Goal: Transaction & Acquisition: Purchase product/service

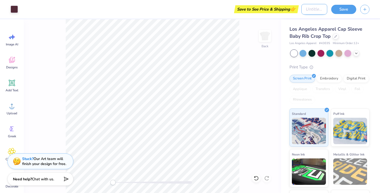
click at [310, 12] on input "Design Title" at bounding box center [315, 9] width 26 height 11
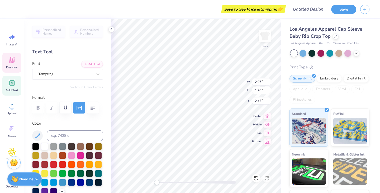
scroll to position [4, 1]
type textarea "Marching Illini"
type input "1.51"
type input "1.31"
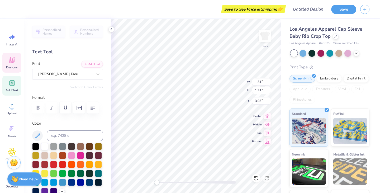
type input "3.93"
type input "1.59"
type input "0.87"
type input "4.06"
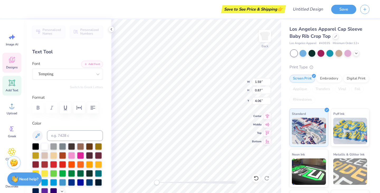
type textarea "Piccolos"
type input "4.24"
type input "1.31"
type input "3.84"
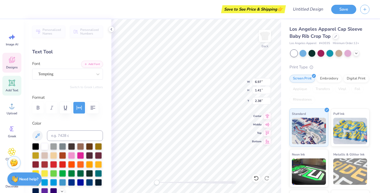
type input "6.97"
type input "1.41"
type input "2.38"
type input "2.41"
type input "1.64"
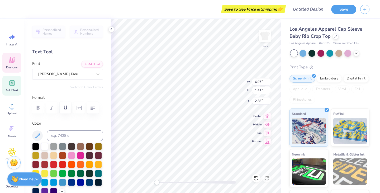
type input "2.20"
type input "4.24"
type input "1.31"
type input "4.06"
click at [310, 11] on input "Design Title" at bounding box center [315, 9] width 26 height 11
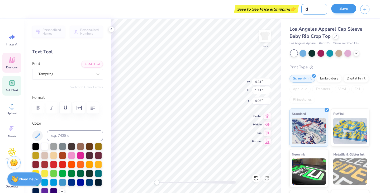
type input "d"
drag, startPoint x: 341, startPoint y: 12, endPoint x: 348, endPoint y: 52, distance: 41.0
click at [348, 52] on div "Save to See Price & Shipping 👉 Design Title d Save Image AI Designs Add Text Up…" at bounding box center [190, 96] width 380 height 193
click at [326, 77] on div "Embroidery" at bounding box center [329, 78] width 25 height 8
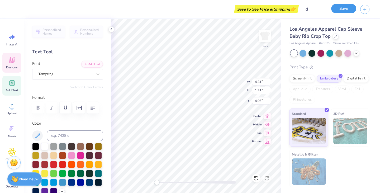
click at [340, 9] on button "Save" at bounding box center [343, 8] width 25 height 9
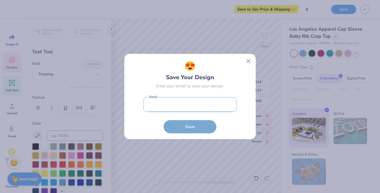
click at [207, 108] on input "email" at bounding box center [190, 104] width 93 height 15
paste input "maja.nawrocka21@gmail.com"
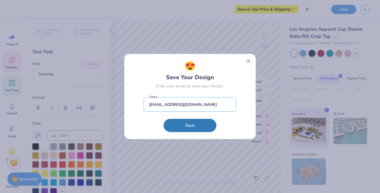
type input "maja.nawrocka21@gmail.com"
click at [166, 129] on button "Save" at bounding box center [190, 125] width 53 height 13
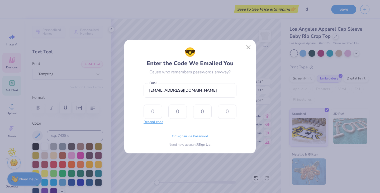
click at [155, 121] on button "Resend code" at bounding box center [154, 122] width 20 height 5
click at [157, 113] on input "text" at bounding box center [153, 112] width 18 height 14
type input "1"
type input "9"
type input "5"
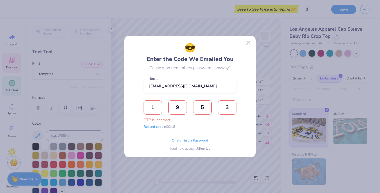
type input "3"
type input "4"
type input "5"
type input "4"
click at [182, 109] on input "5" at bounding box center [177, 107] width 18 height 14
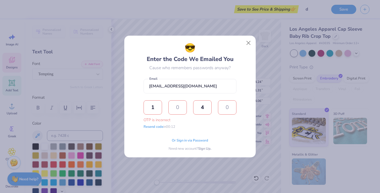
click at [207, 106] on input "4" at bounding box center [202, 107] width 18 height 14
type input "9"
type input "5"
type input "4"
type input "1"
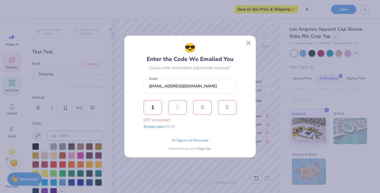
type input "6"
type input "4"
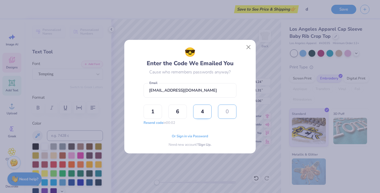
type input "0"
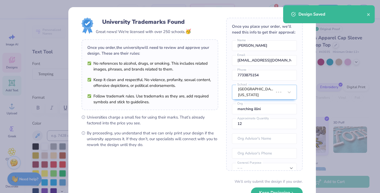
click at [232, 31] on div "Once you place your order, we’ll need this info to get their approval: Maja Naw…" at bounding box center [264, 94] width 77 height 153
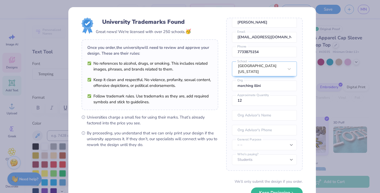
click at [345, 31] on div "University Trademarks Found Great news! We're licensed with over 250 schools. 🥳…" at bounding box center [190, 96] width 380 height 193
click at [276, 191] on button "Keep Designing" at bounding box center [277, 191] width 52 height 11
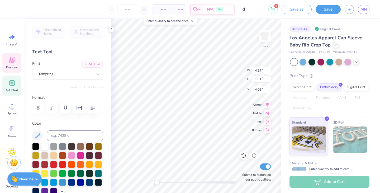
click at [325, 181] on div "Add to Cart" at bounding box center [330, 182] width 80 height 12
click at [262, 165] on input "Submit to feature on our public gallery." at bounding box center [265, 166] width 11 height 6
checkbox input "false"
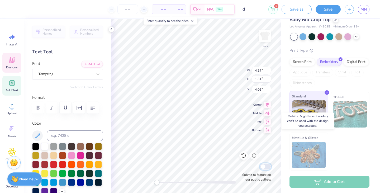
scroll to position [0, 0]
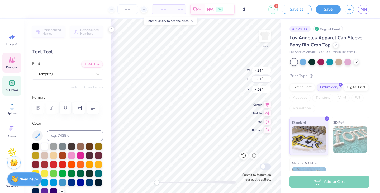
click at [291, 62] on div at bounding box center [294, 62] width 7 height 7
click at [303, 62] on div at bounding box center [303, 61] width 7 height 7
click at [356, 62] on icon at bounding box center [356, 61] width 4 height 4
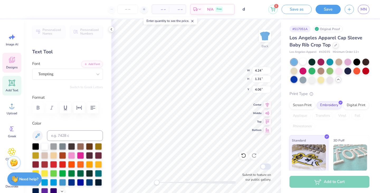
click at [298, 81] on div at bounding box center [294, 79] width 7 height 7
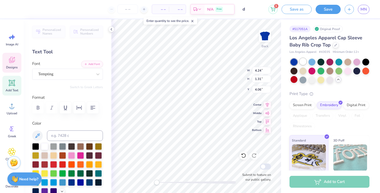
click at [302, 62] on div at bounding box center [303, 61] width 7 height 7
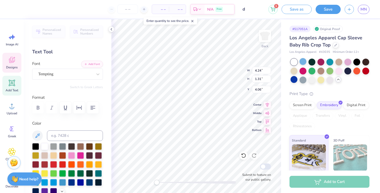
click at [340, 183] on div "Add to Cart" at bounding box center [330, 182] width 80 height 12
click at [331, 29] on div "Original Proof" at bounding box center [328, 29] width 30 height 7
click at [359, 102] on div "Screen Print Embroidery Digital Print Applique Transfers Vinyl Foil Rhinestones" at bounding box center [330, 115] width 80 height 29
click at [227, 69] on div "Back W 4.24 4.24 " H 1.31 1.31 " Y 4.06 4.06 " Center Middle Top Bottom Submit …" at bounding box center [196, 106] width 170 height 174
click at [164, 12] on span "– –" at bounding box center [160, 10] width 11 height 6
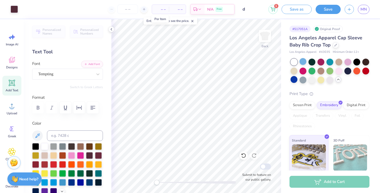
click at [162, 9] on span "– –" at bounding box center [160, 10] width 11 height 6
click at [129, 9] on input "number" at bounding box center [128, 9] width 21 height 10
type input "1"
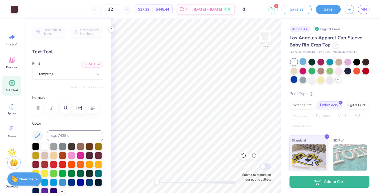
click at [100, 10] on div "12" at bounding box center [111, 9] width 40 height 10
click at [121, 9] on input "12" at bounding box center [110, 9] width 21 height 10
type input "12"
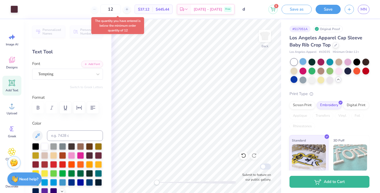
click at [131, 35] on div "The quantity you have entered is below the minimum order quantity of 12" at bounding box center [118, 26] width 56 height 20
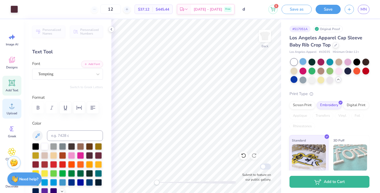
click at [14, 108] on icon at bounding box center [12, 106] width 8 height 8
click at [9, 110] on div "Upload" at bounding box center [11, 109] width 19 height 20
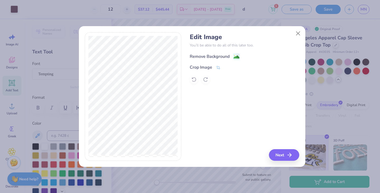
click at [237, 55] on image at bounding box center [237, 57] width 6 height 6
click at [276, 148] on div "Edit Image You’ll be able to do all of this later too. Remove Background Crop I…" at bounding box center [245, 96] width 110 height 129
click at [280, 154] on button "Next" at bounding box center [285, 155] width 30 height 12
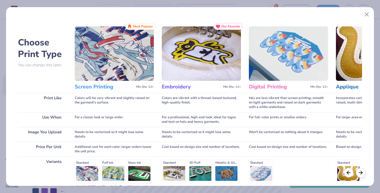
click at [209, 54] on img at bounding box center [201, 53] width 79 height 54
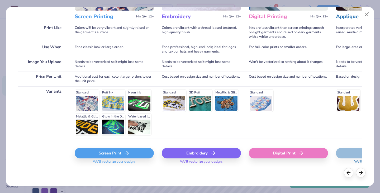
click at [200, 154] on div "Embroidery" at bounding box center [201, 153] width 79 height 11
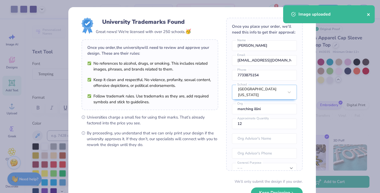
click at [367, 16] on icon "close" at bounding box center [369, 14] width 4 height 4
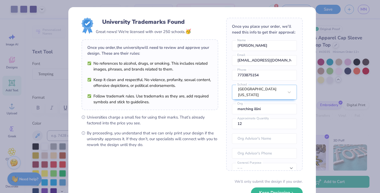
click at [305, 1] on div "University Trademarks Found Great news! We're licensed with over 250 schools. 🥳…" at bounding box center [190, 96] width 380 height 193
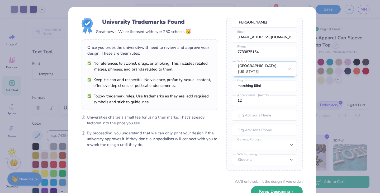
click at [266, 191] on button "Keep Designing" at bounding box center [277, 191] width 52 height 11
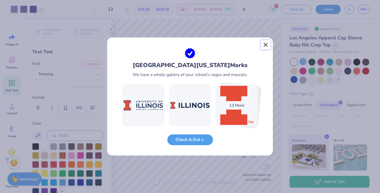
click at [262, 45] on button "Close" at bounding box center [266, 45] width 10 height 10
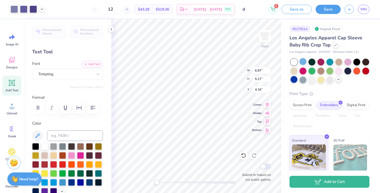
type input "1.41"
type input "2.09"
click at [299, 107] on div "Screen Print" at bounding box center [303, 105] width 26 height 8
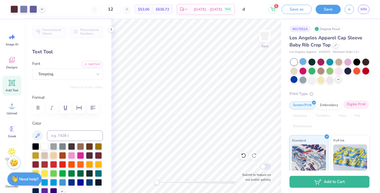
click at [344, 109] on div "Digital Print" at bounding box center [357, 105] width 26 height 8
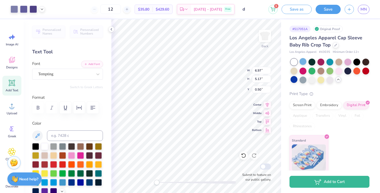
type input "0.38"
type input "0.61"
type input "4.27"
click at [328, 108] on div "Embroidery" at bounding box center [329, 105] width 25 height 8
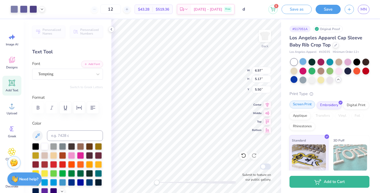
click at [302, 107] on div "Screen Print" at bounding box center [303, 105] width 26 height 8
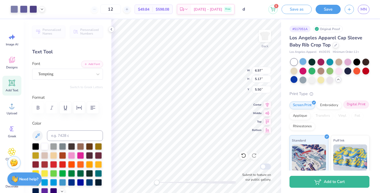
click at [344, 109] on div "Digital Print" at bounding box center [357, 105] width 26 height 8
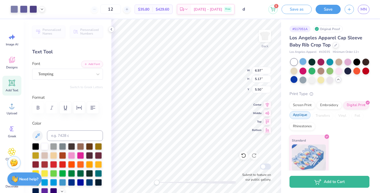
click at [311, 117] on div "Applique" at bounding box center [300, 115] width 21 height 8
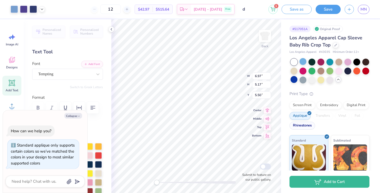
click at [315, 126] on div "Rhinestones" at bounding box center [303, 126] width 26 height 8
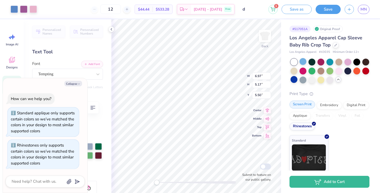
click at [302, 106] on div "Screen Print" at bounding box center [303, 105] width 26 height 8
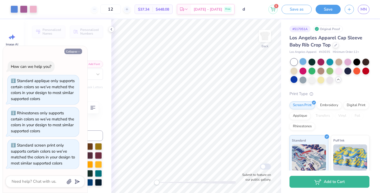
click at [78, 51] on icon "button" at bounding box center [78, 51] width 3 height 3
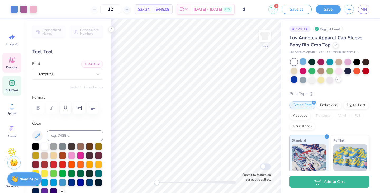
click at [9, 61] on icon at bounding box center [12, 60] width 6 height 6
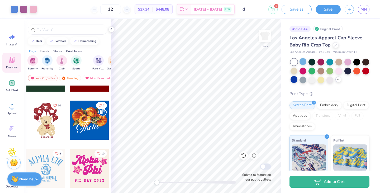
scroll to position [177, 0]
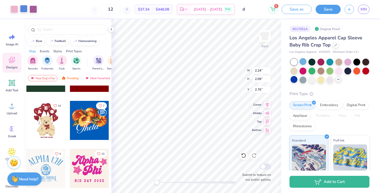
click at [27, 11] on div at bounding box center [23, 8] width 7 height 7
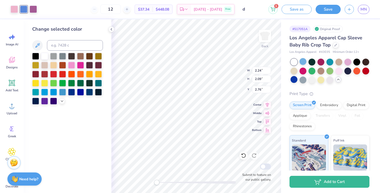
click at [34, 51] on div "Change selected color" at bounding box center [67, 65] width 71 height 79
click at [34, 54] on div at bounding box center [35, 55] width 7 height 7
click at [31, 10] on div at bounding box center [33, 8] width 7 height 7
click at [34, 56] on div at bounding box center [35, 55] width 7 height 7
click at [13, 11] on div at bounding box center [14, 8] width 7 height 7
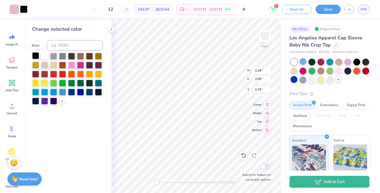
click at [33, 54] on div at bounding box center [35, 55] width 7 height 7
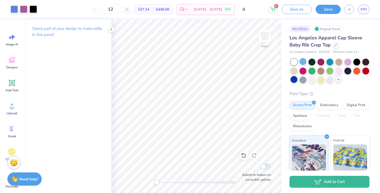
click at [60, 27] on p "Select part of your design to make edits in this panel" at bounding box center [67, 32] width 71 height 12
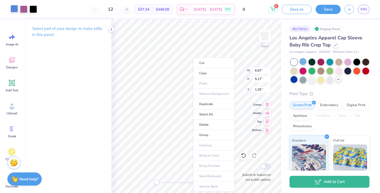
click at [14, 10] on div at bounding box center [14, 8] width 7 height 7
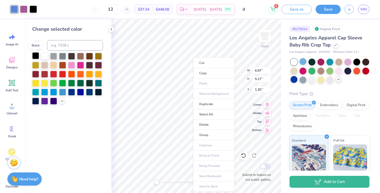
click at [36, 57] on div at bounding box center [35, 55] width 7 height 7
click at [72, 93] on div at bounding box center [71, 91] width 7 height 7
click at [80, 117] on div "Change selected color" at bounding box center [68, 106] width 88 height 174
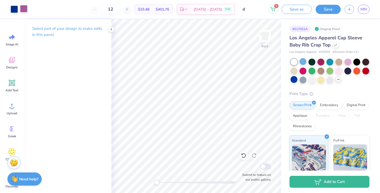
click at [24, 12] on div at bounding box center [23, 8] width 7 height 7
click at [25, 11] on div at bounding box center [23, 8] width 7 height 7
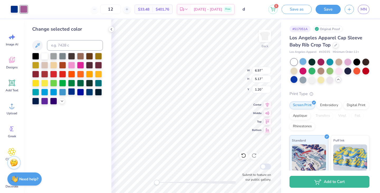
click at [73, 93] on div at bounding box center [71, 91] width 7 height 7
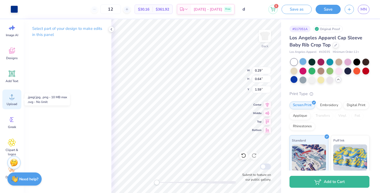
scroll to position [0, 0]
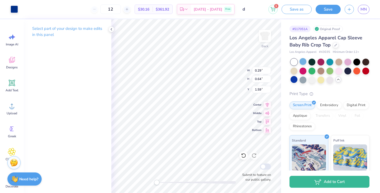
click at [303, 29] on div "# 517051A" at bounding box center [300, 29] width 21 height 7
click at [336, 46] on div at bounding box center [336, 45] width 6 height 6
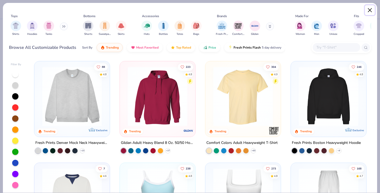
click at [370, 7] on button "Close" at bounding box center [370, 10] width 10 height 10
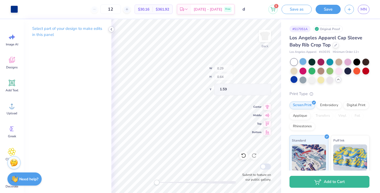
click at [109, 29] on div at bounding box center [112, 29] width 6 height 6
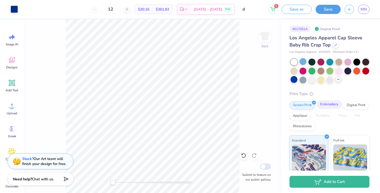
click at [336, 106] on div "Embroidery" at bounding box center [329, 105] width 25 height 8
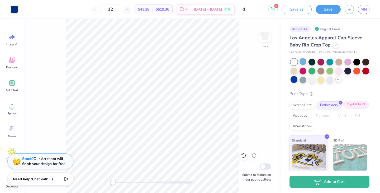
click at [344, 109] on div "Digital Print" at bounding box center [357, 105] width 26 height 8
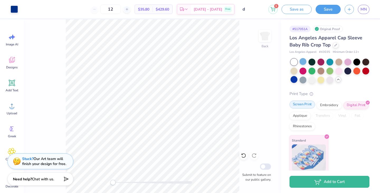
click at [305, 105] on div "Screen Print" at bounding box center [303, 105] width 26 height 8
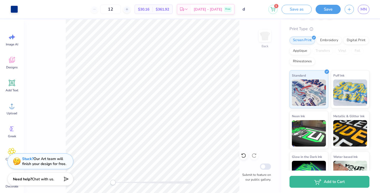
scroll to position [66, 0]
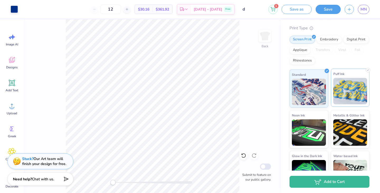
click at [349, 88] on img at bounding box center [351, 91] width 34 height 26
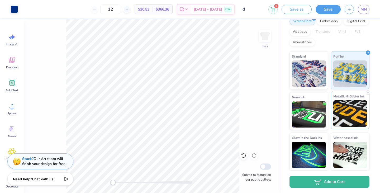
click at [343, 111] on img at bounding box center [351, 113] width 34 height 26
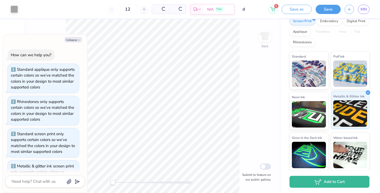
scroll to position [27, 0]
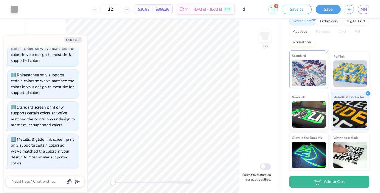
click at [315, 77] on img at bounding box center [309, 73] width 34 height 26
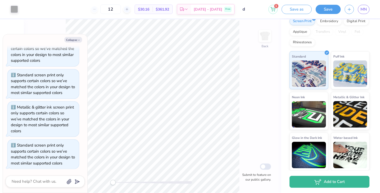
click at [262, 123] on div "Back Submit to feature on our public gallery." at bounding box center [152, 106] width 257 height 174
click at [74, 40] on button "Collapse" at bounding box center [73, 40] width 18 height 6
type textarea "x"
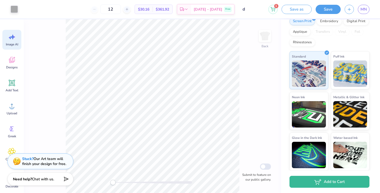
click at [13, 39] on icon at bounding box center [12, 37] width 8 height 8
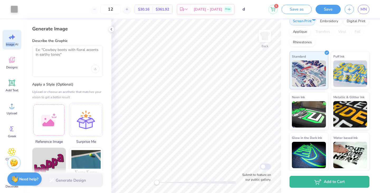
click at [13, 39] on icon at bounding box center [12, 37] width 8 height 8
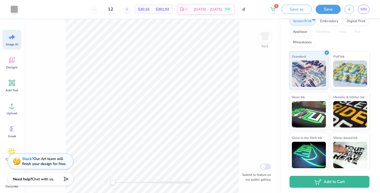
click at [13, 39] on icon at bounding box center [12, 37] width 8 height 8
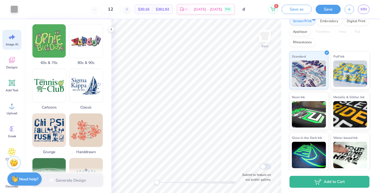
scroll to position [169, 0]
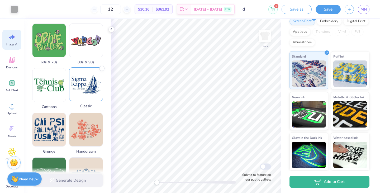
click at [88, 92] on img at bounding box center [85, 84] width 33 height 33
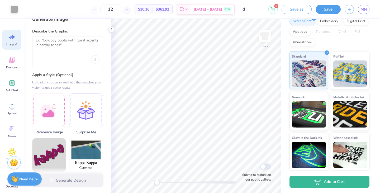
scroll to position [0, 0]
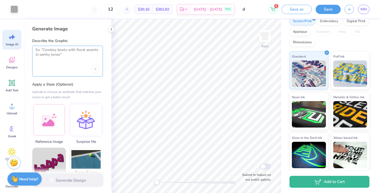
click at [85, 58] on textarea at bounding box center [68, 54] width 64 height 13
click at [189, 10] on icon at bounding box center [186, 10] width 4 height 4
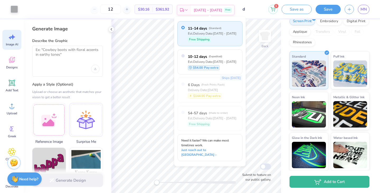
click at [189, 10] on icon at bounding box center [186, 10] width 4 height 4
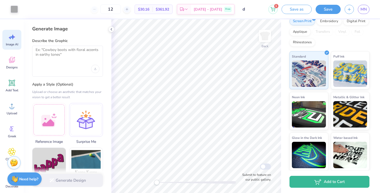
click at [99, 9] on div "12" at bounding box center [111, 9] width 40 height 10
click at [117, 9] on input "12" at bounding box center [110, 9] width 21 height 10
click at [121, 10] on input "12" at bounding box center [110, 9] width 21 height 10
type input "12"
click at [79, 67] on div at bounding box center [68, 69] width 64 height 8
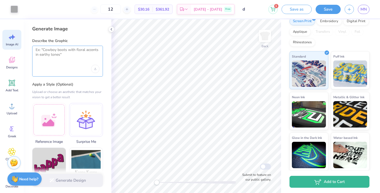
click at [51, 52] on textarea at bounding box center [68, 54] width 64 height 13
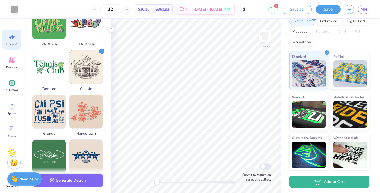
scroll to position [205, 0]
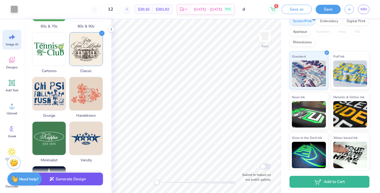
type textarea "Marching Illini Piccolos"
click at [74, 182] on button "Generate Design" at bounding box center [67, 179] width 71 height 13
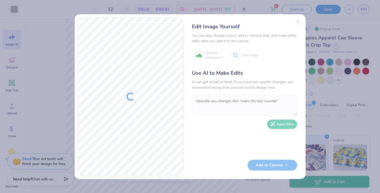
scroll to position [84, 0]
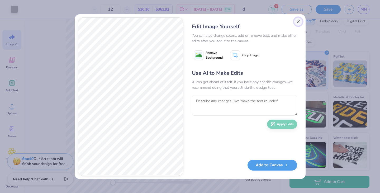
click at [298, 24] on button "Close" at bounding box center [298, 21] width 8 height 8
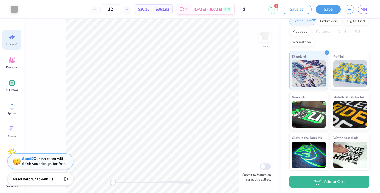
scroll to position [0, 12]
